Goal: Find specific page/section: Find specific page/section

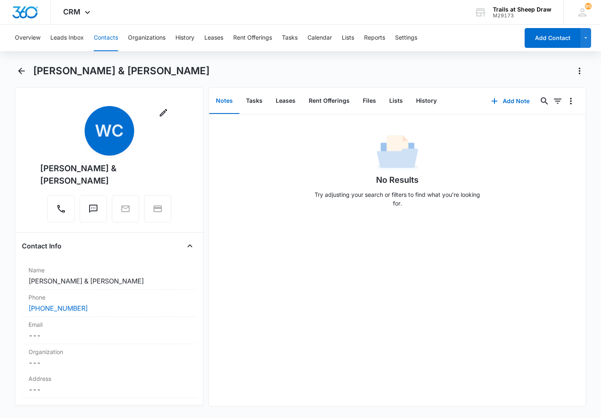
scroll to position [619, 0]
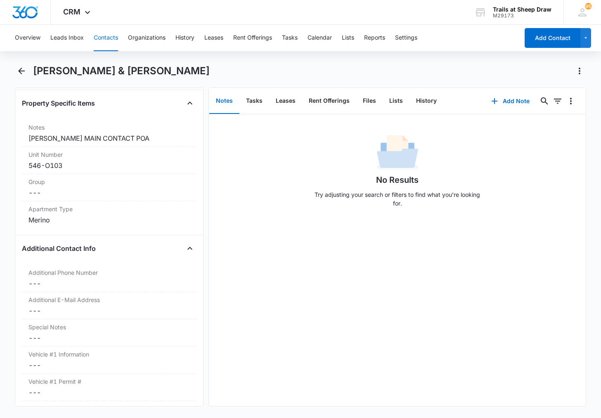
click at [115, 39] on button "Contacts" at bounding box center [106, 38] width 24 height 26
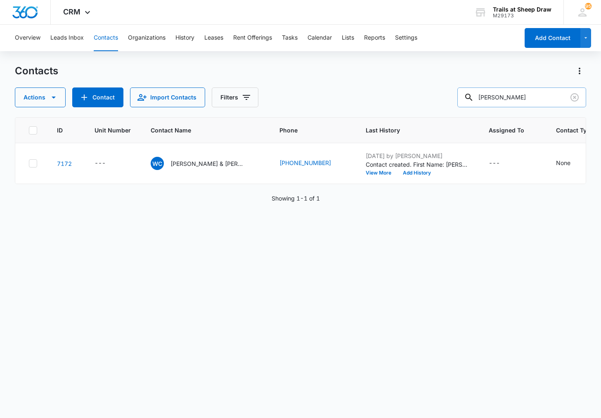
click at [501, 90] on input "[PERSON_NAME]" at bounding box center [521, 98] width 129 height 20
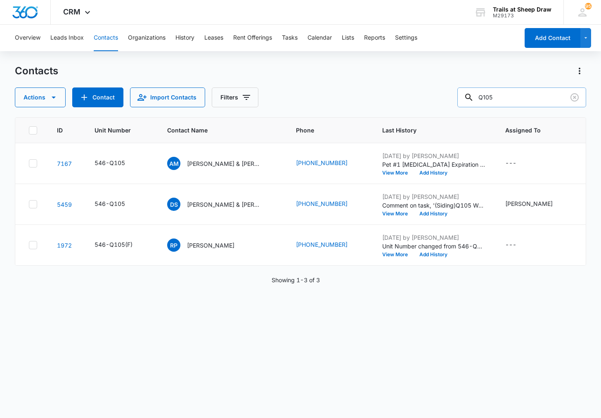
drag, startPoint x: 511, startPoint y: 96, endPoint x: 465, endPoint y: 99, distance: 45.9
click at [465, 99] on input "Q105" at bounding box center [521, 98] width 129 height 20
type input "T203"
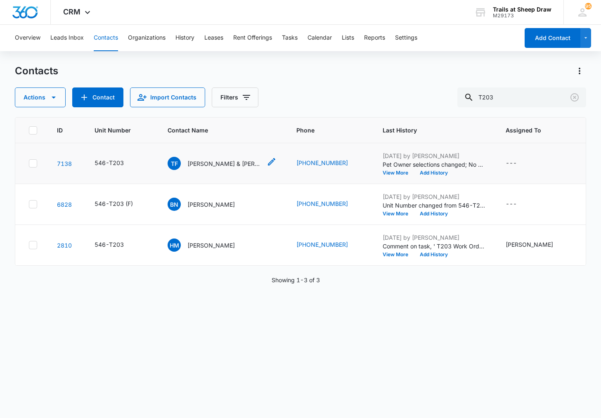
click at [220, 162] on p "[PERSON_NAME] & [PERSON_NAME]" at bounding box center [224, 163] width 74 height 9
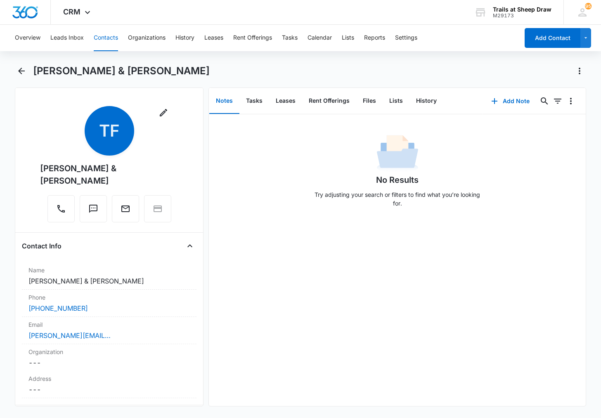
drag, startPoint x: 78, startPoint y: 181, endPoint x: 34, endPoint y: 172, distance: 44.7
click at [34, 172] on div "Remove [PERSON_NAME] & [PERSON_NAME]" at bounding box center [109, 166] width 175 height 120
copy div "[PERSON_NAME] & [PERSON_NAME]"
click at [497, 349] on div "No Results Try adjusting your search or filters to find what you’re looking for." at bounding box center [397, 260] width 376 height 292
